Goal: Transaction & Acquisition: Purchase product/service

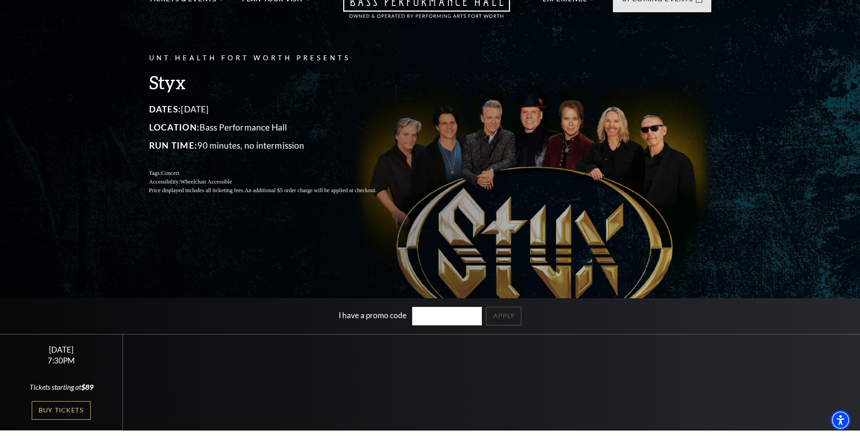
scroll to position [136, 0]
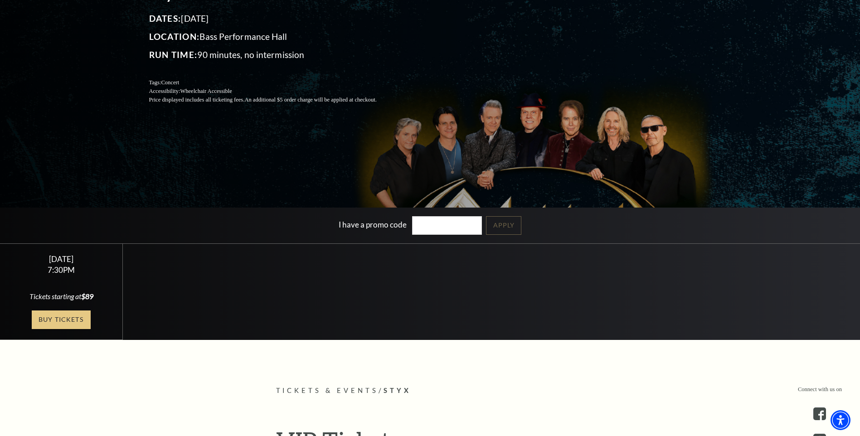
click at [55, 321] on link "Buy Tickets" at bounding box center [61, 320] width 59 height 19
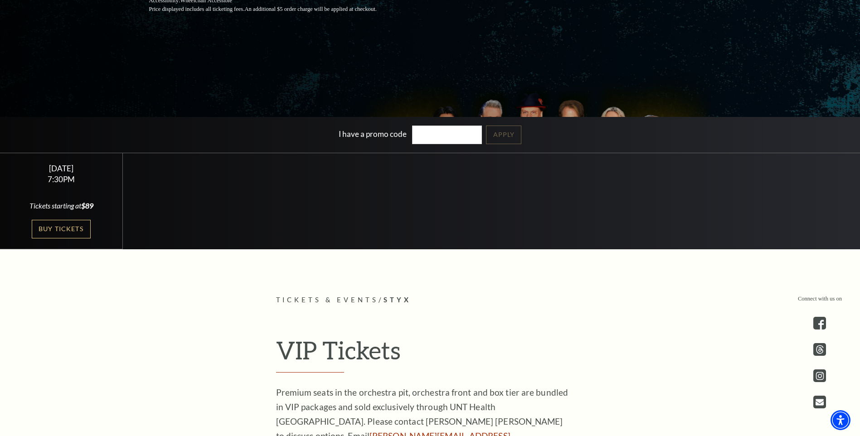
scroll to position [317, 0]
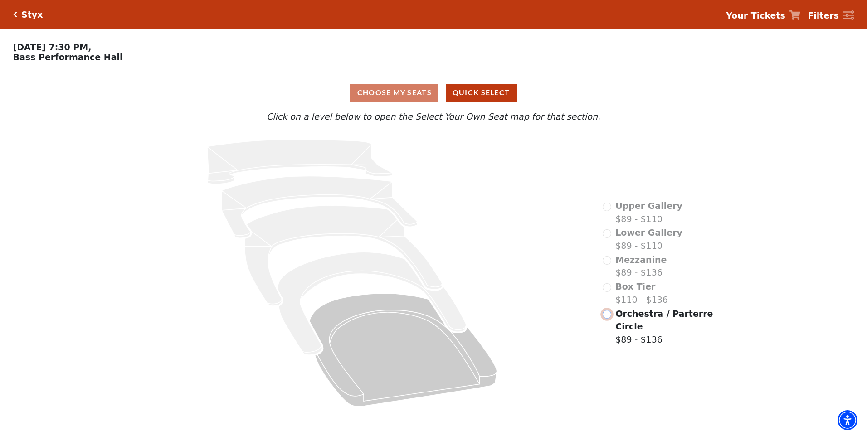
click at [607, 317] on input "Orchestra / Parterre Circle$89 - $136\a" at bounding box center [607, 314] width 9 height 9
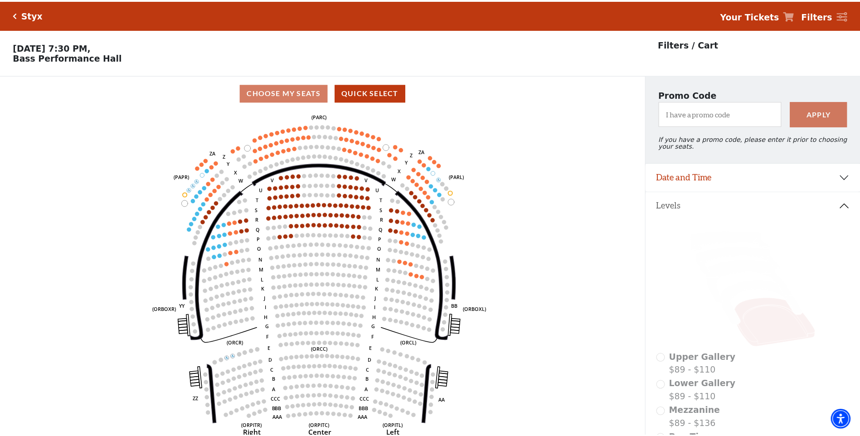
scroll to position [42, 0]
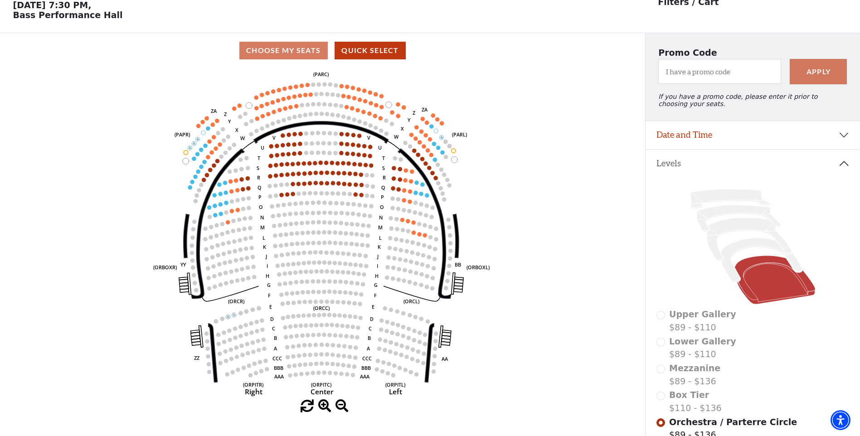
click at [662, 403] on div "Box Tier $110 - $136" at bounding box center [753, 402] width 193 height 26
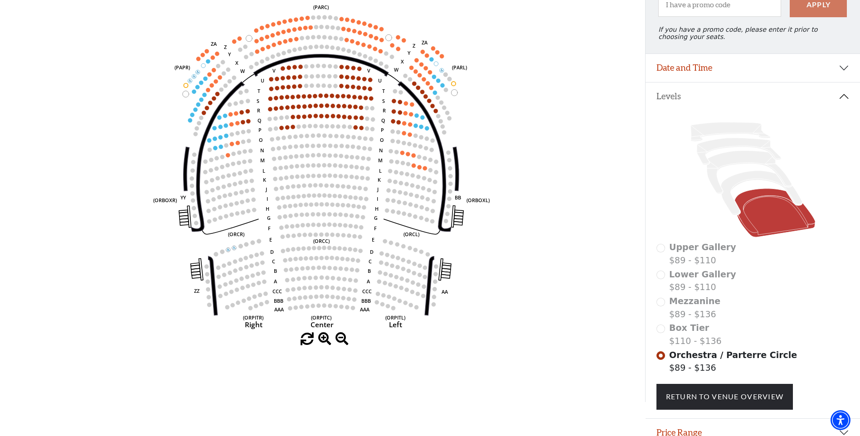
scroll to position [0, 0]
